Goal: Information Seeking & Learning: Learn about a topic

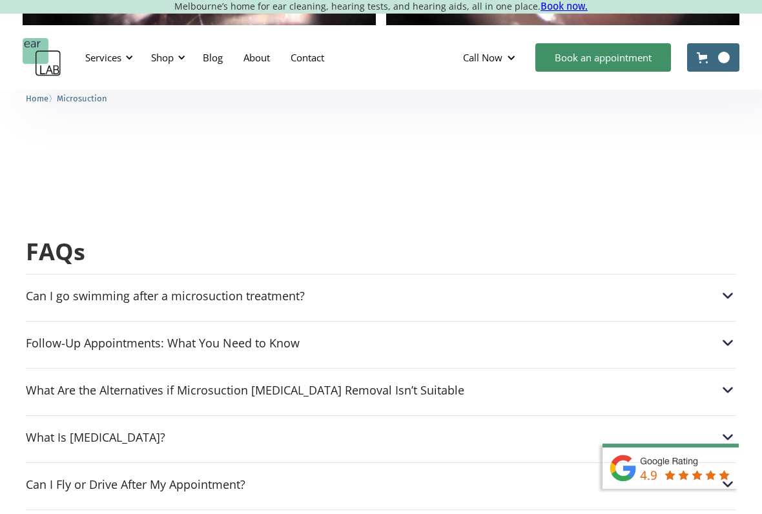
scroll to position [3182, 0]
click at [730, 289] on img at bounding box center [728, 297] width 17 height 17
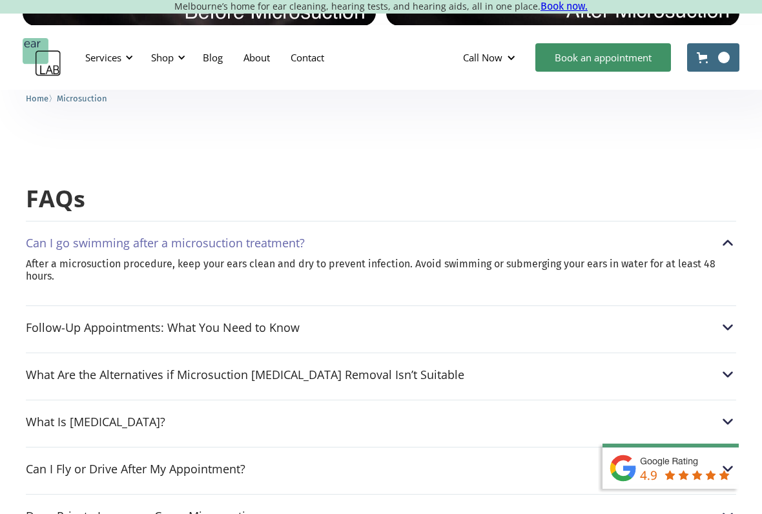
scroll to position [3238, 0]
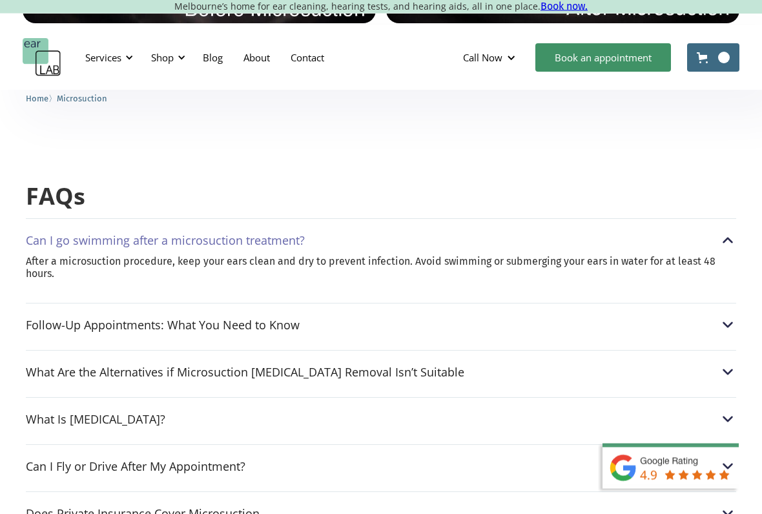
click at [725, 364] on img at bounding box center [728, 372] width 17 height 17
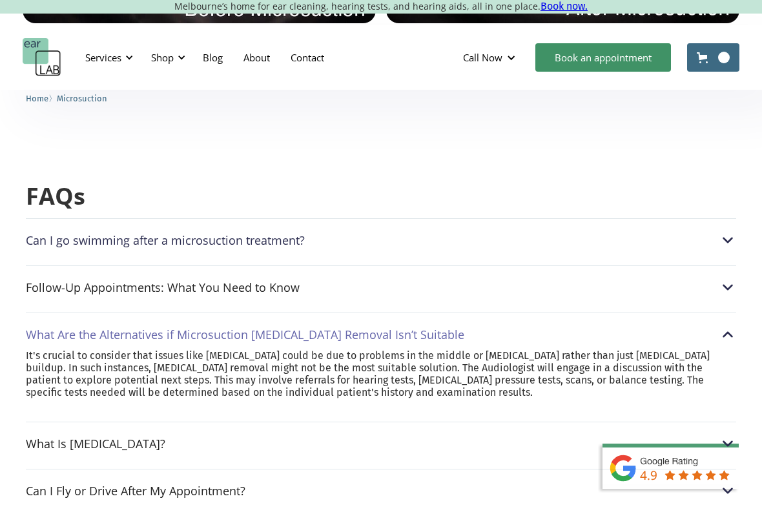
click at [723, 425] on img at bounding box center [728, 443] width 17 height 17
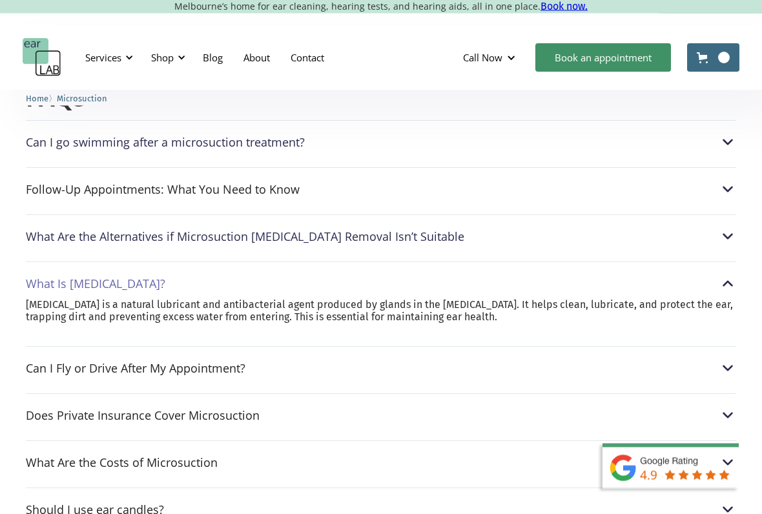
scroll to position [3339, 0]
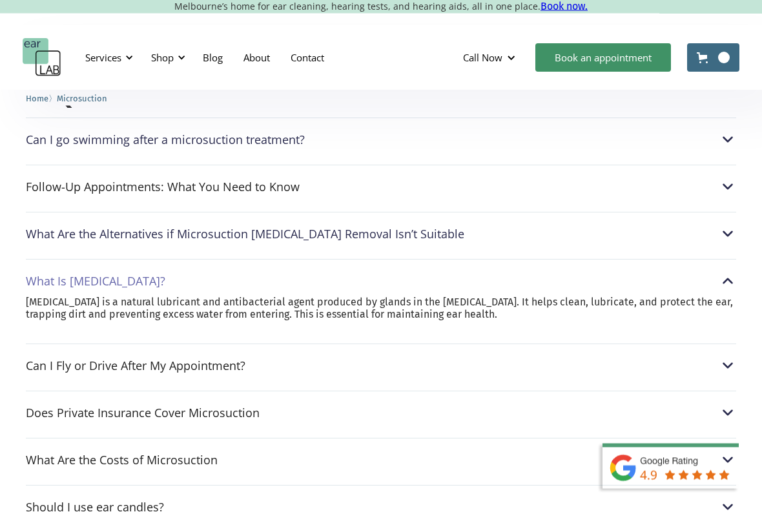
click at [729, 358] on img at bounding box center [728, 366] width 17 height 17
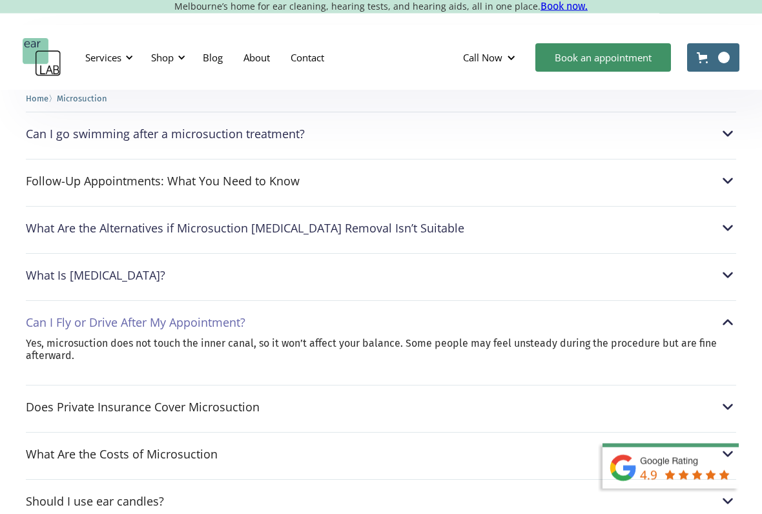
scroll to position [3356, 0]
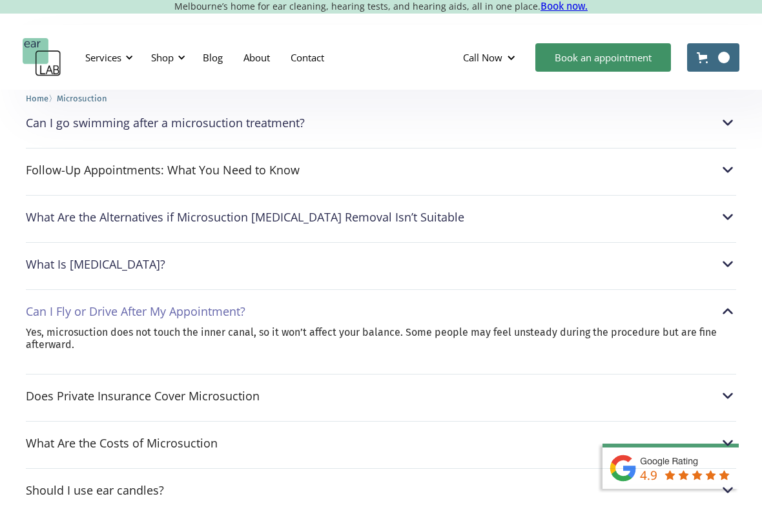
click at [727, 388] on img at bounding box center [728, 396] width 17 height 17
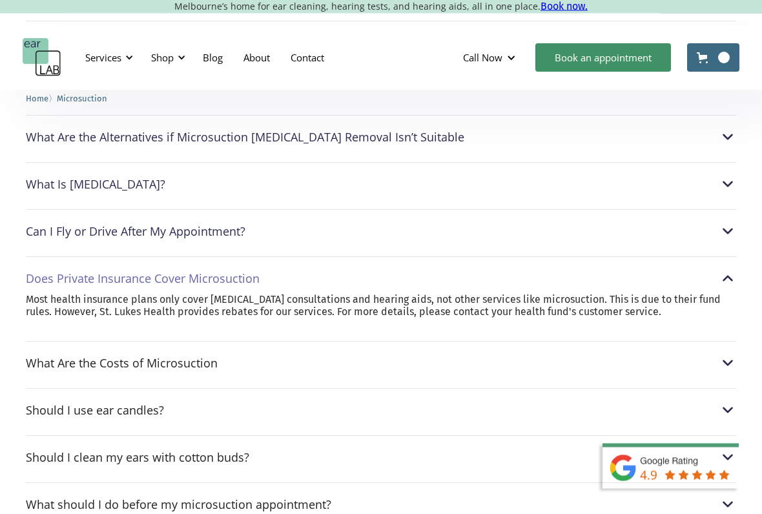
scroll to position [3438, 0]
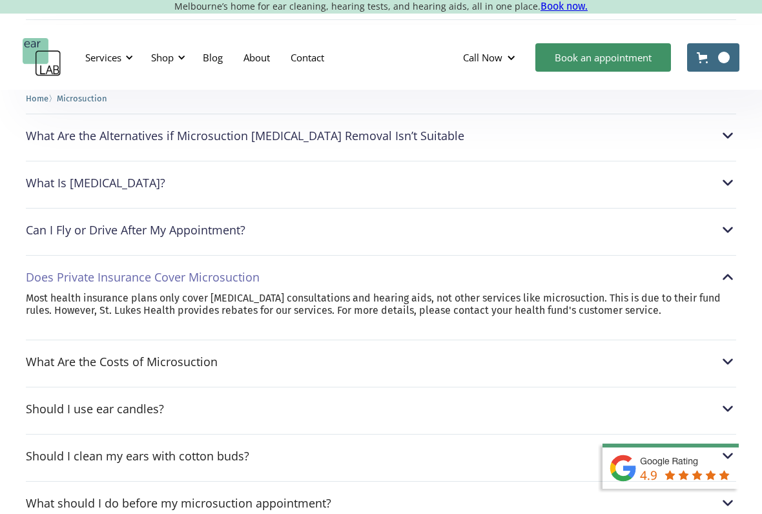
click at [729, 353] on img at bounding box center [728, 361] width 17 height 17
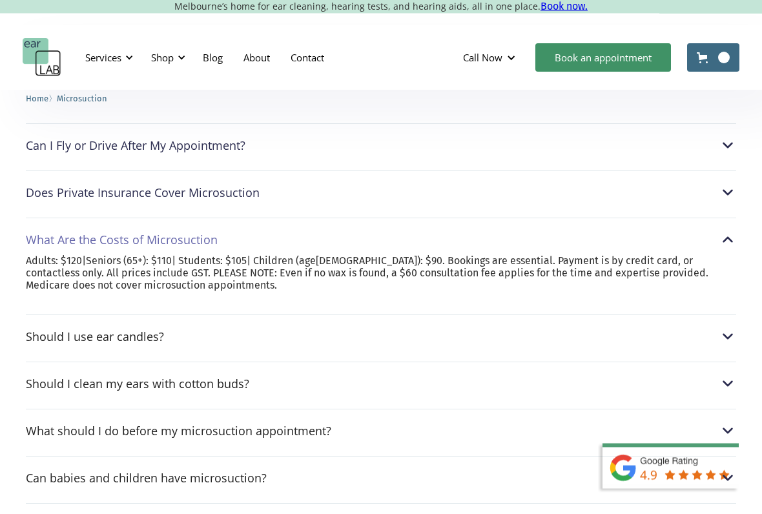
scroll to position [3522, 0]
click at [734, 328] on img at bounding box center [728, 336] width 17 height 17
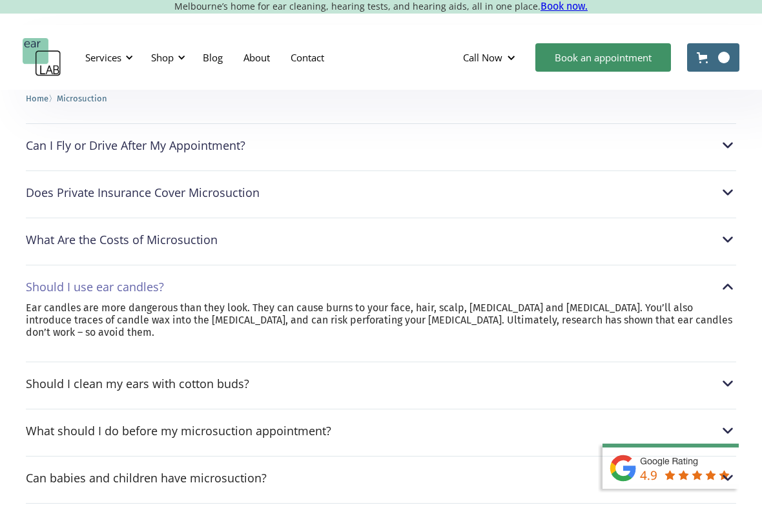
click at [731, 375] on img at bounding box center [728, 383] width 17 height 17
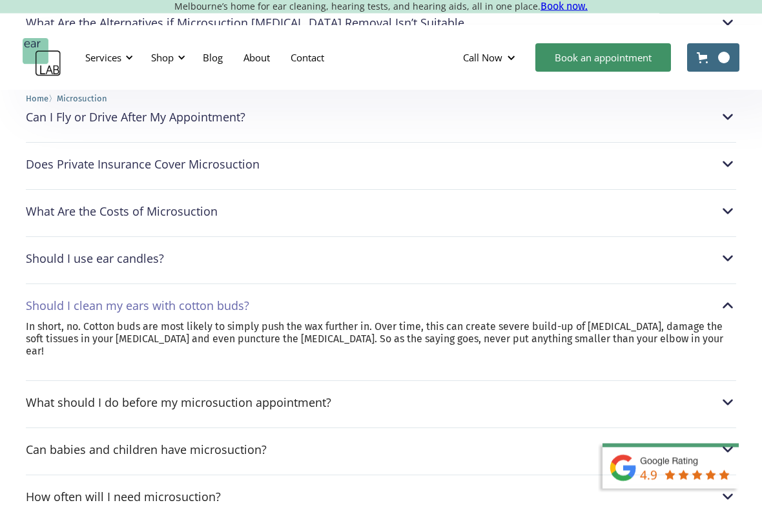
scroll to position [3550, 0]
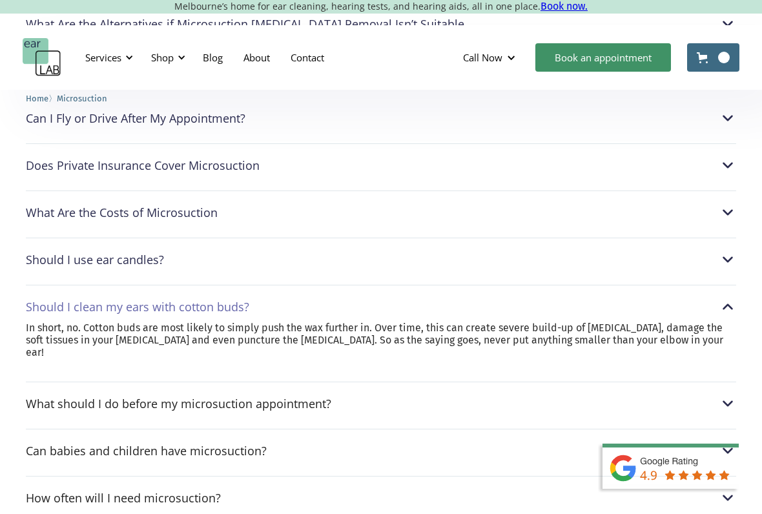
click at [736, 395] on img at bounding box center [728, 403] width 17 height 17
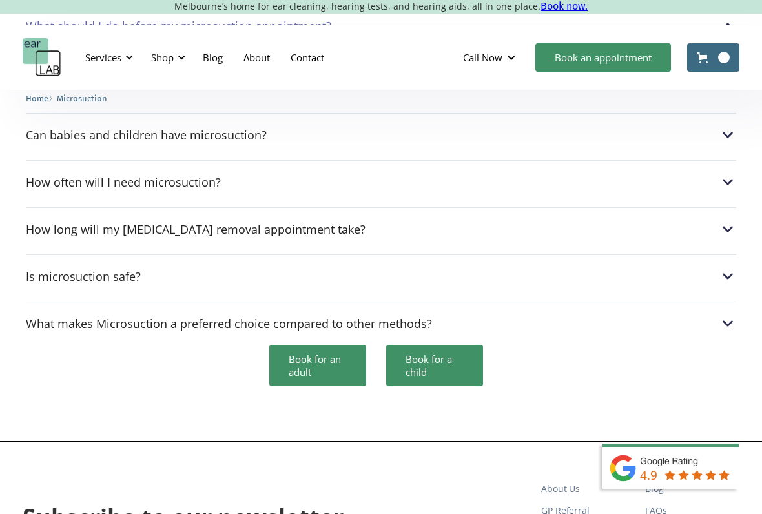
scroll to position [3873, 0]
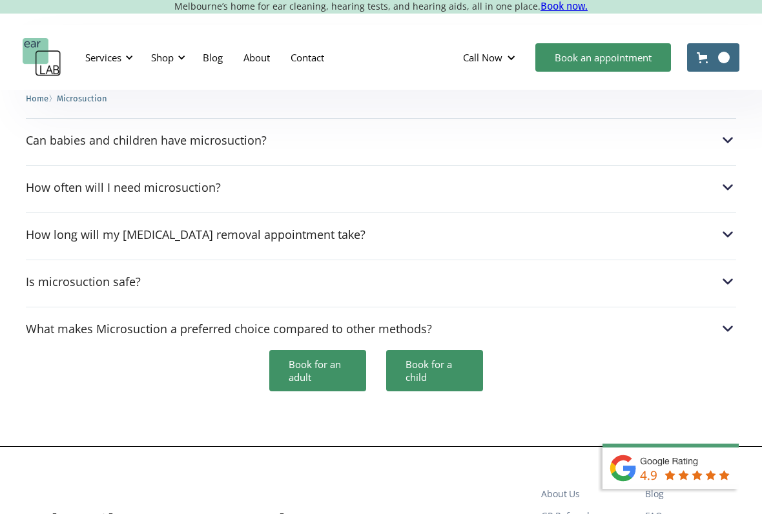
click at [720, 320] on img at bounding box center [728, 328] width 17 height 17
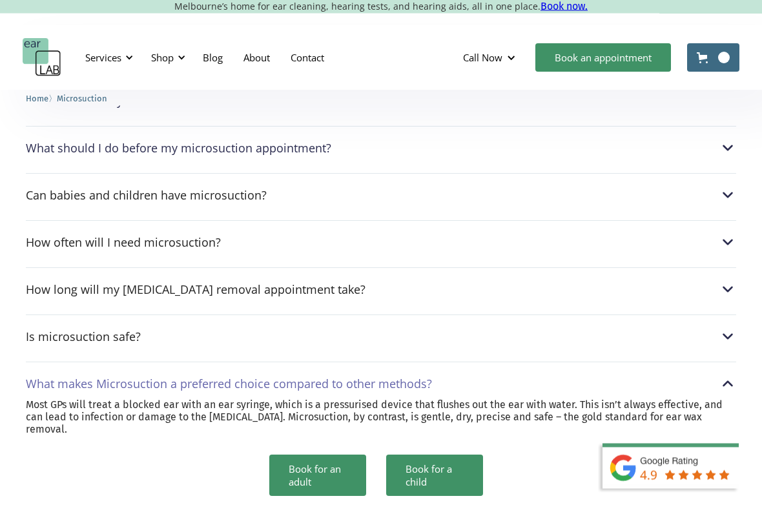
scroll to position [3758, 0]
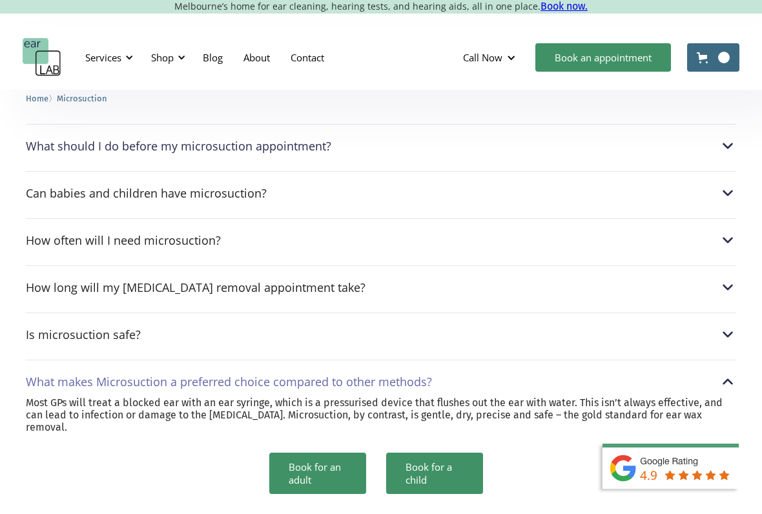
click at [736, 326] on img at bounding box center [728, 334] width 17 height 17
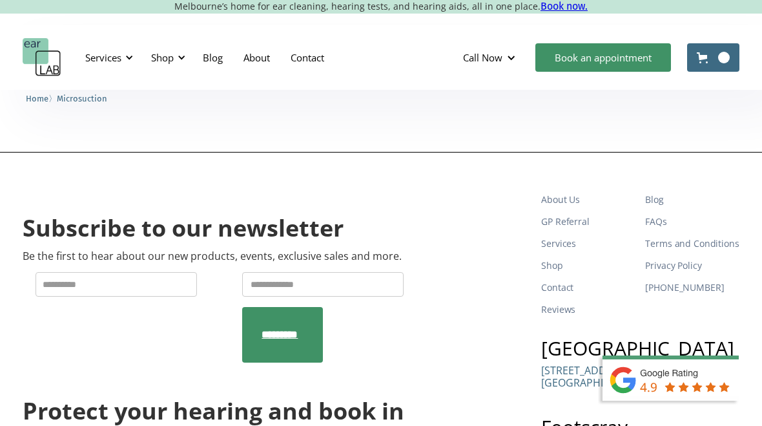
scroll to position [4236, 0]
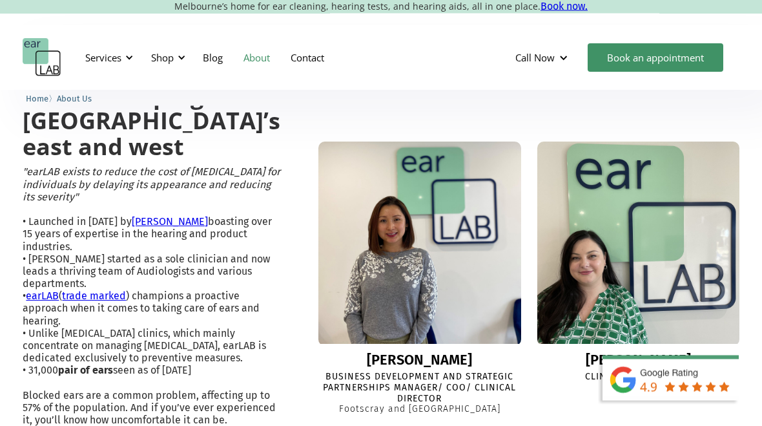
scroll to position [371, 0]
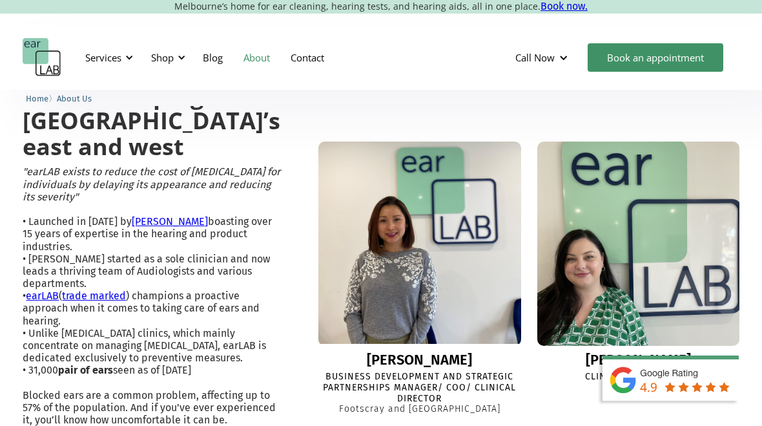
click at [590, 306] on img at bounding box center [638, 242] width 216 height 216
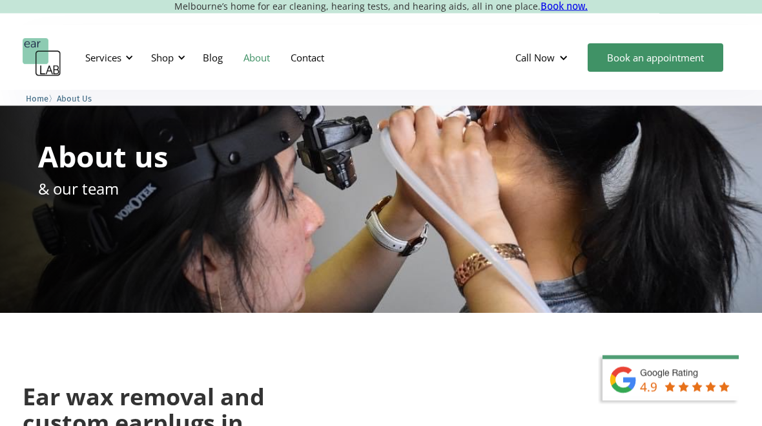
scroll to position [0, 0]
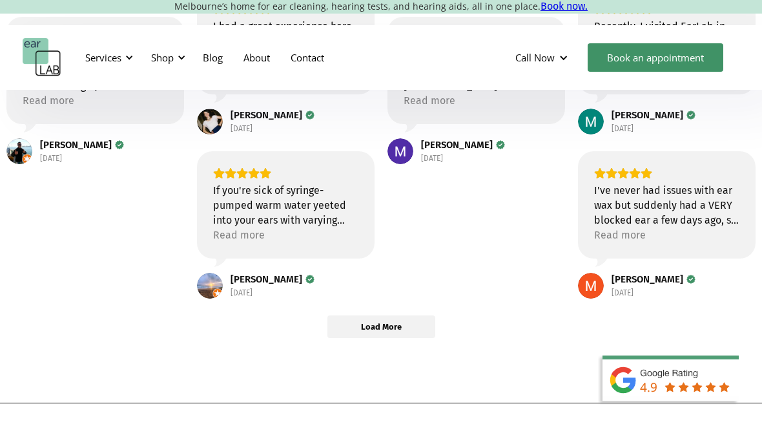
scroll to position [385, 0]
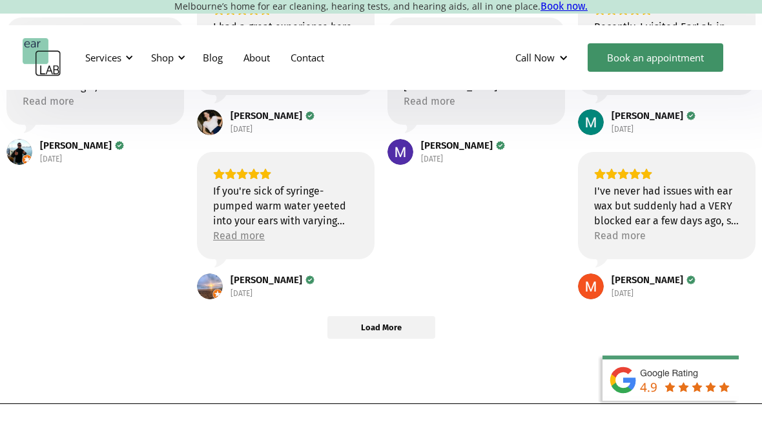
click at [242, 229] on div "Read more" at bounding box center [239, 235] width 52 height 15
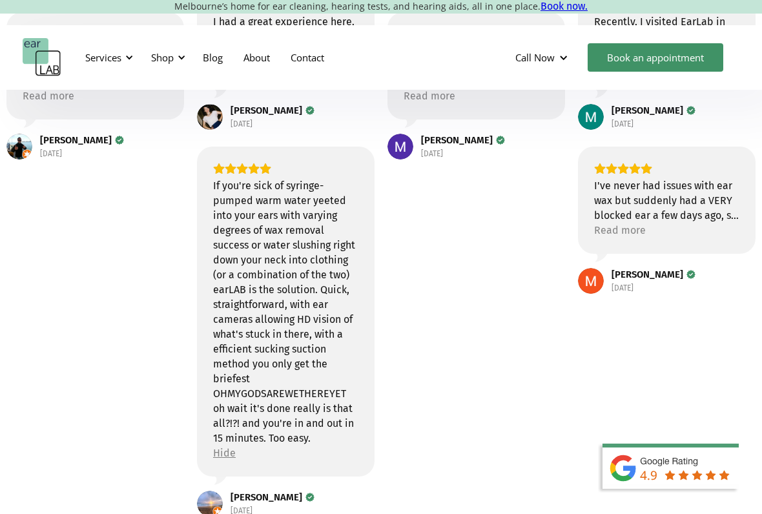
scroll to position [391, 0]
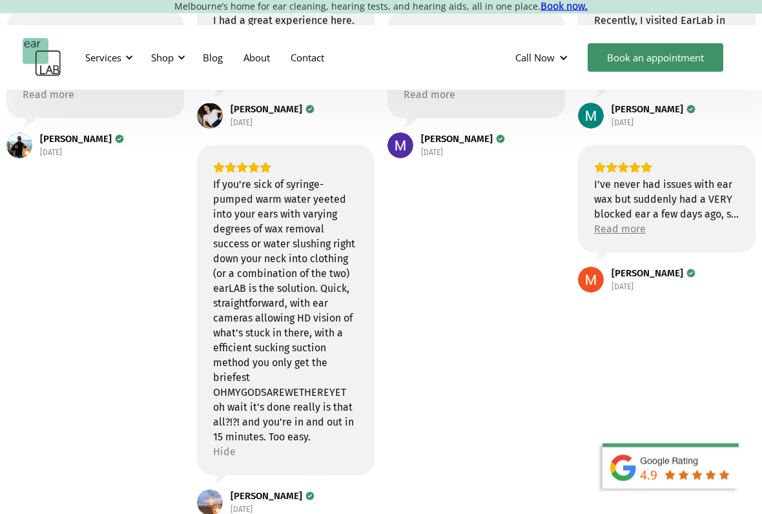
click at [621, 223] on div "Read more" at bounding box center [620, 229] width 52 height 15
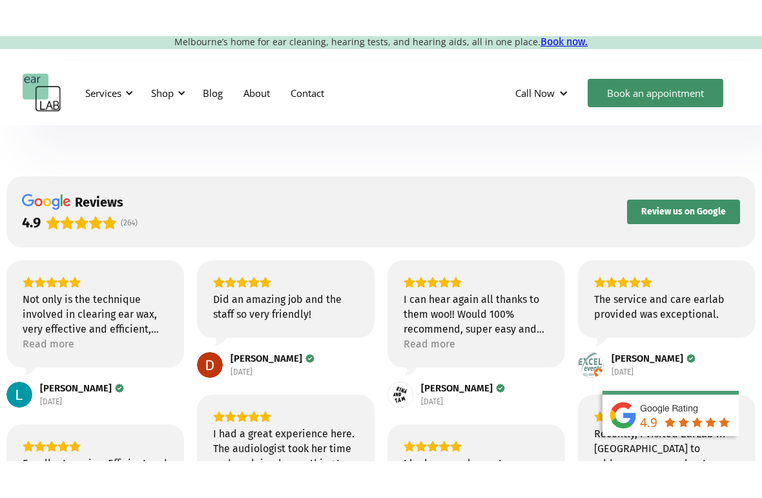
scroll to position [14, 0]
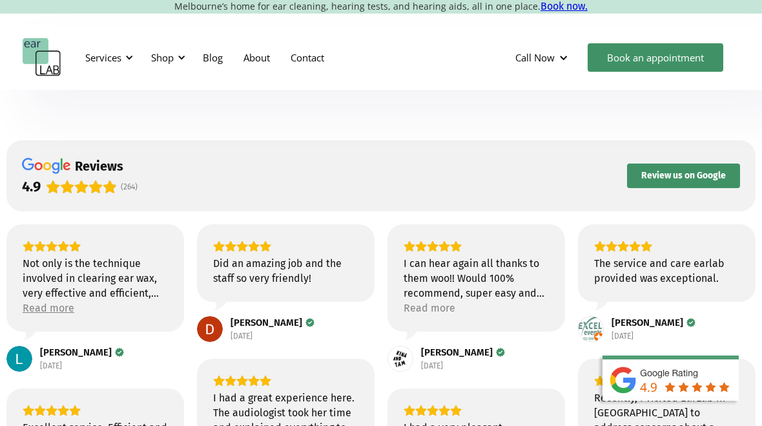
click at [52, 307] on div "Read more" at bounding box center [49, 307] width 52 height 15
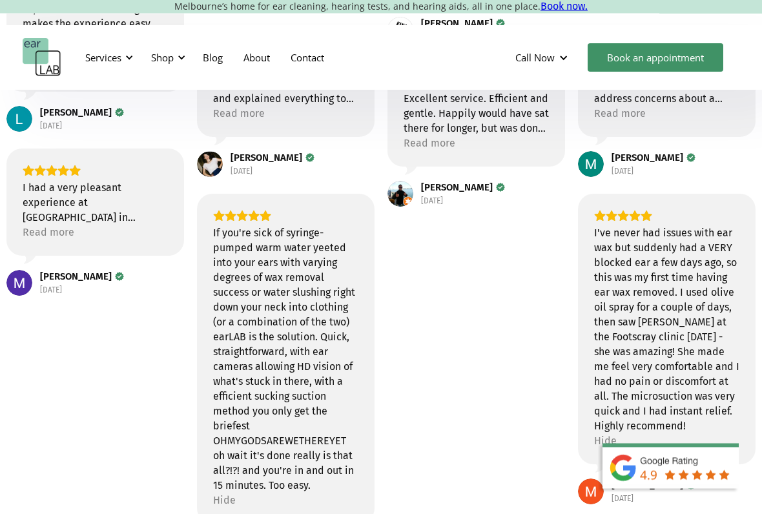
scroll to position [346, 0]
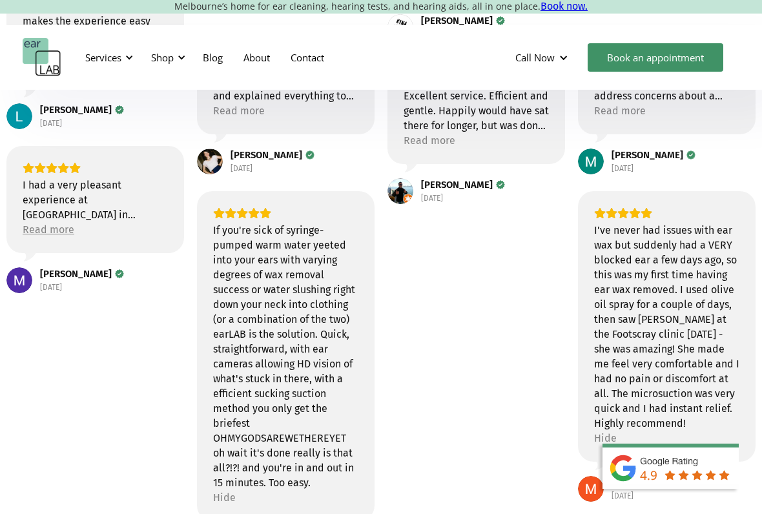
click at [45, 233] on div "Read more" at bounding box center [49, 229] width 52 height 15
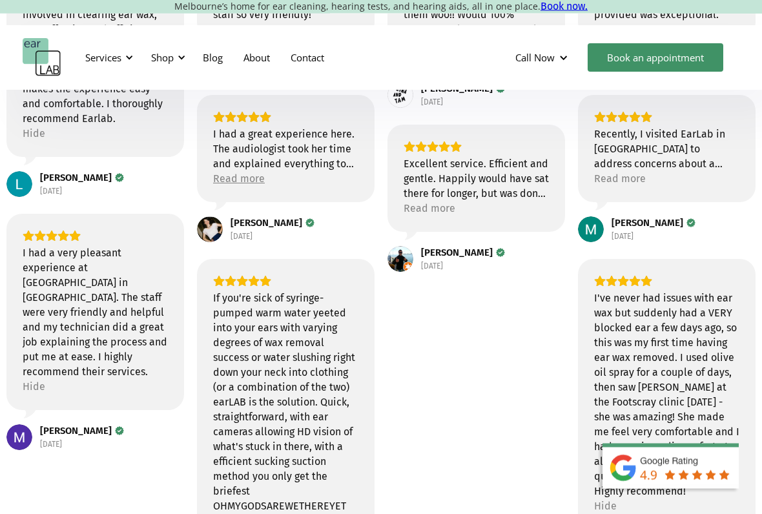
click at [247, 172] on div "Read more" at bounding box center [239, 179] width 52 height 15
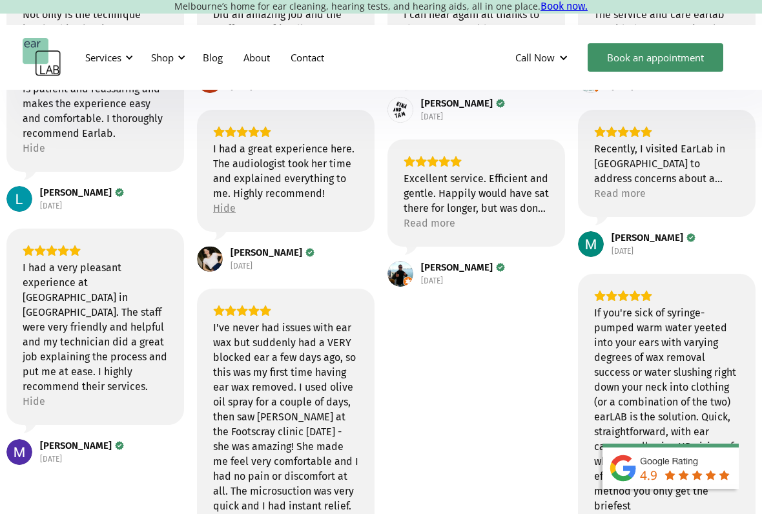
scroll to position [262, 0]
click at [428, 217] on div "Read more" at bounding box center [430, 223] width 52 height 15
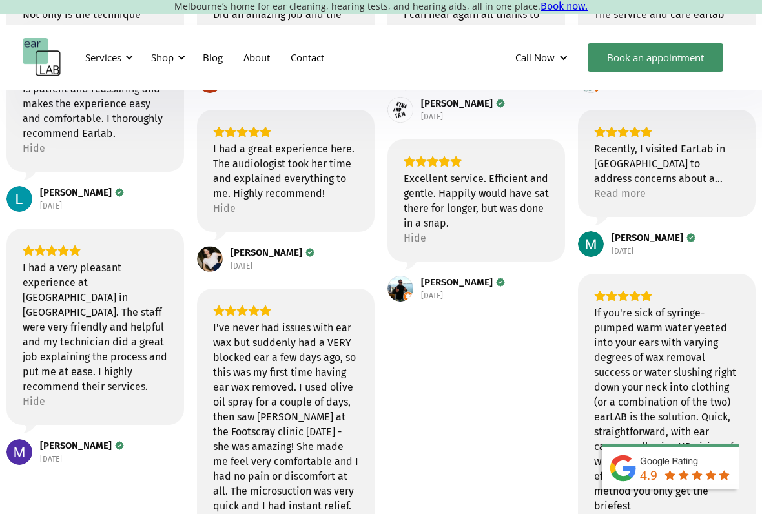
click at [622, 189] on div "Read more" at bounding box center [620, 193] width 52 height 15
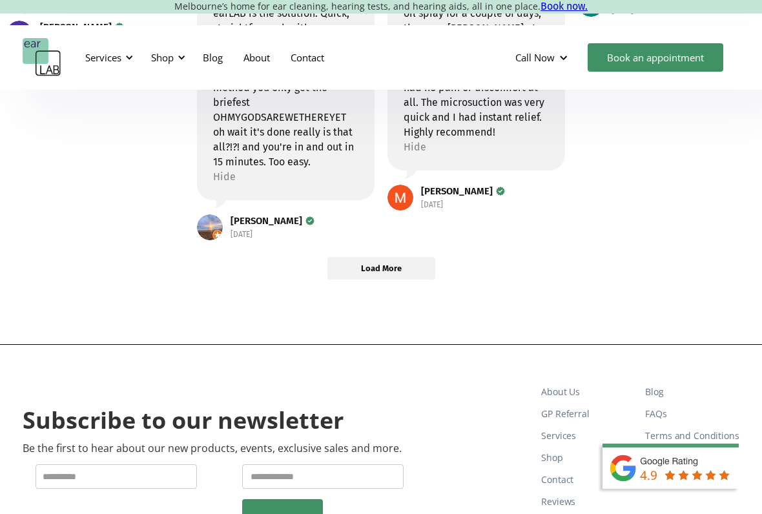
scroll to position [681, 0]
click at [380, 263] on span "Load More" at bounding box center [381, 268] width 107 height 21
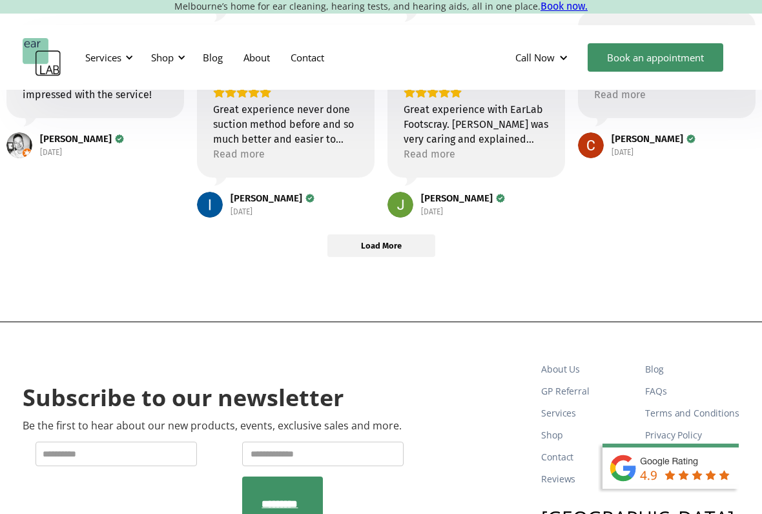
scroll to position [1006, 0]
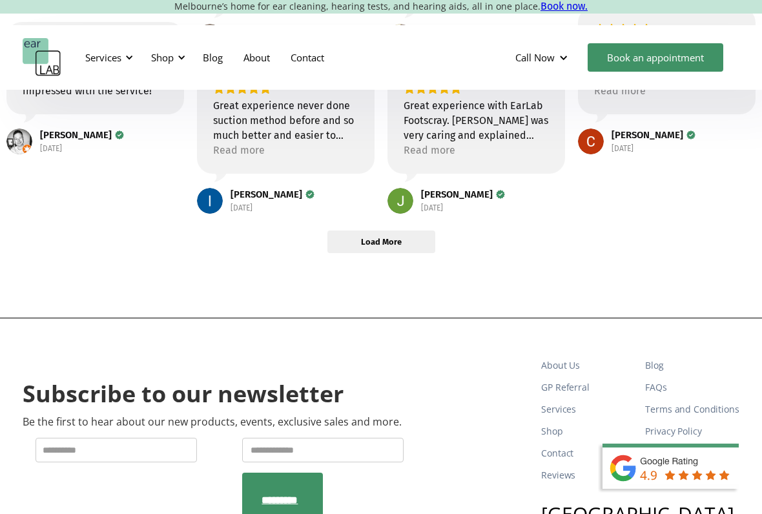
click at [395, 238] on span "Load More" at bounding box center [381, 241] width 41 height 11
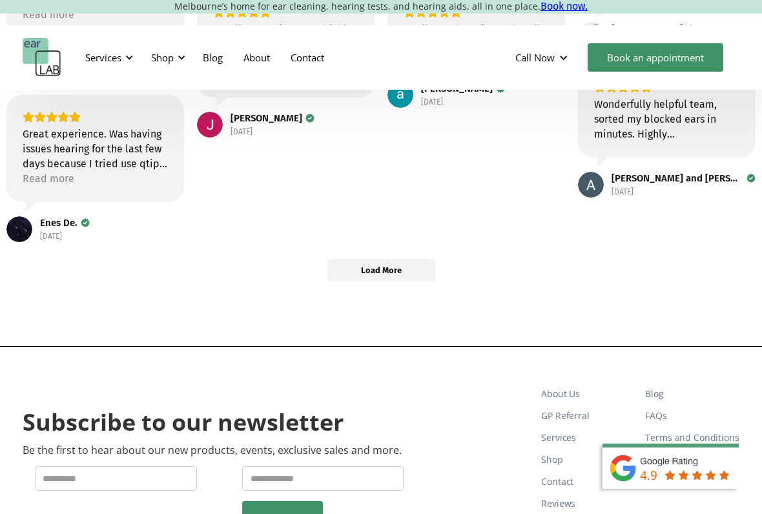
scroll to position [1410, 0]
click at [54, 175] on div "Read more" at bounding box center [49, 179] width 52 height 15
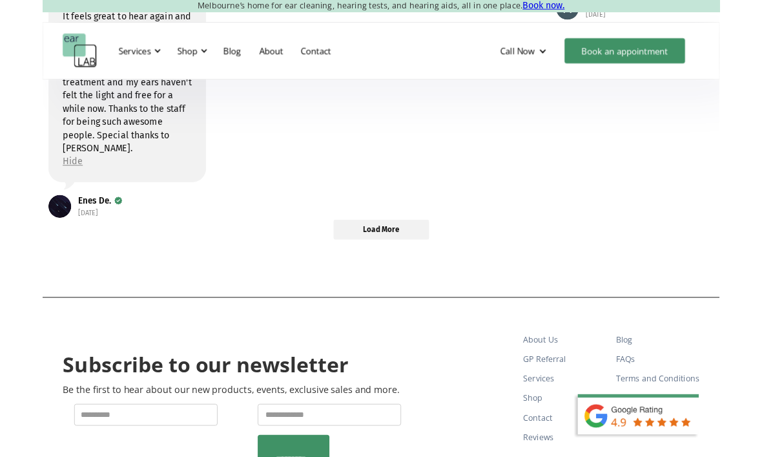
scroll to position [1582, 0]
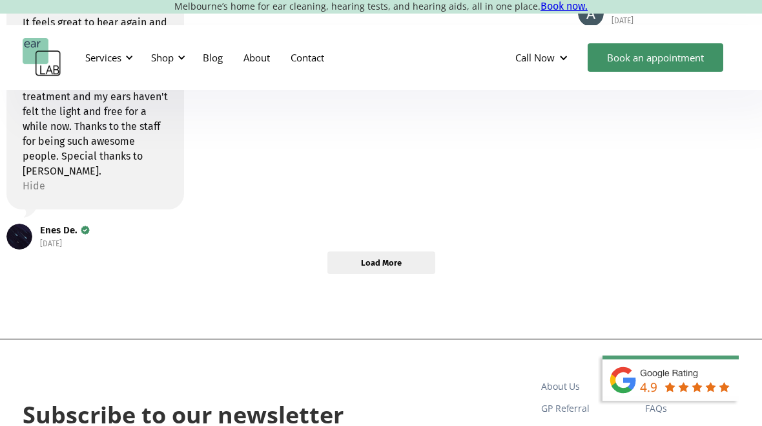
click at [383, 260] on span "Load More" at bounding box center [381, 262] width 41 height 11
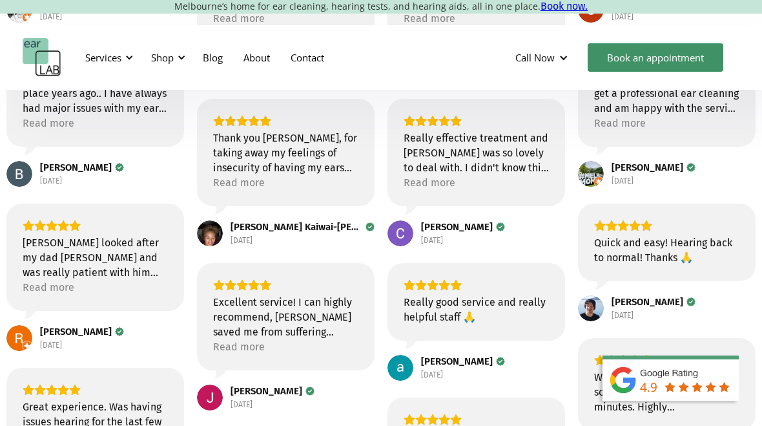
scroll to position [1125, 0]
